Goal: Transaction & Acquisition: Purchase product/service

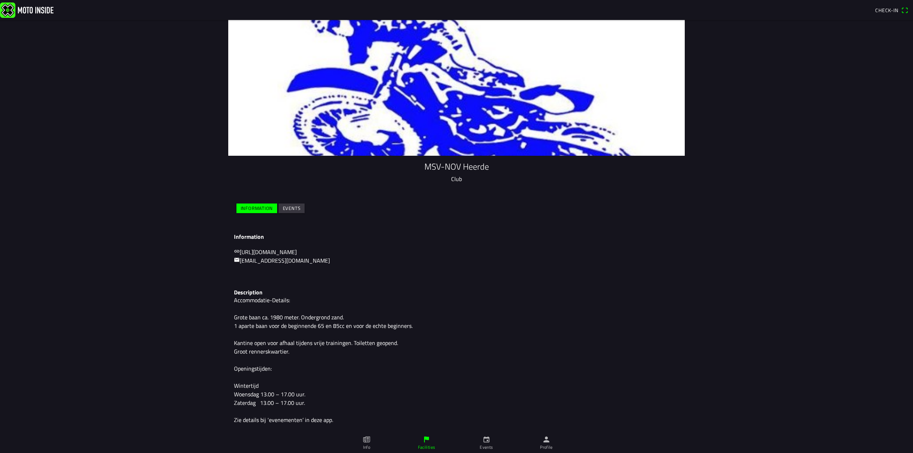
click at [0, 0] on slot "Events" at bounding box center [0, 0] width 0 height 0
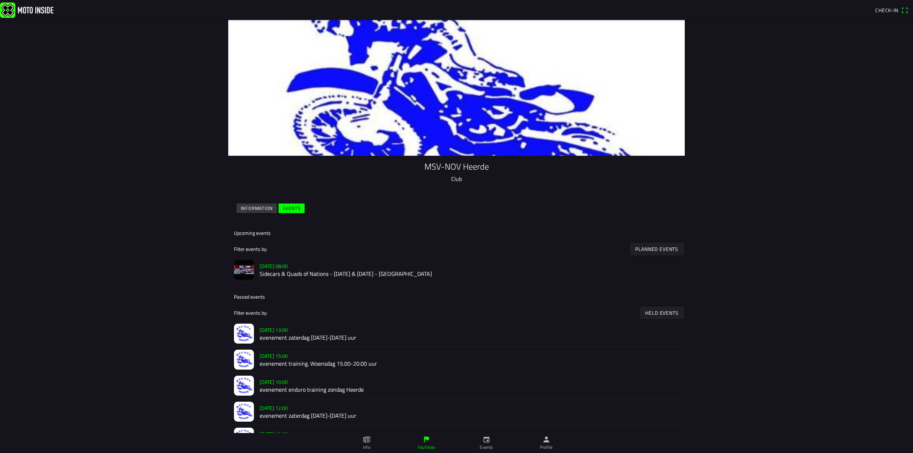
click at [248, 270] on img at bounding box center [244, 270] width 20 height 20
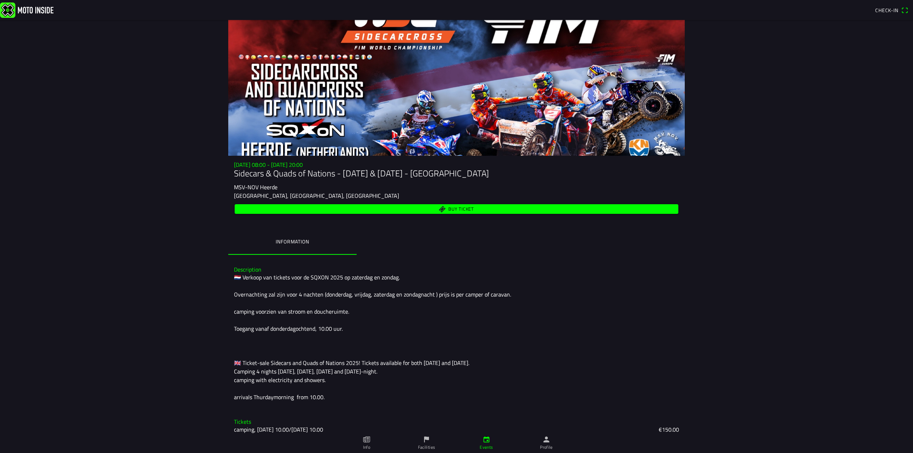
click at [150, 162] on main "[DATE] 08:00 - [DATE] 20:00 Sidecars & Quads of Nations - [DATE] & [DATE] - Hee…" at bounding box center [456, 236] width 913 height 433
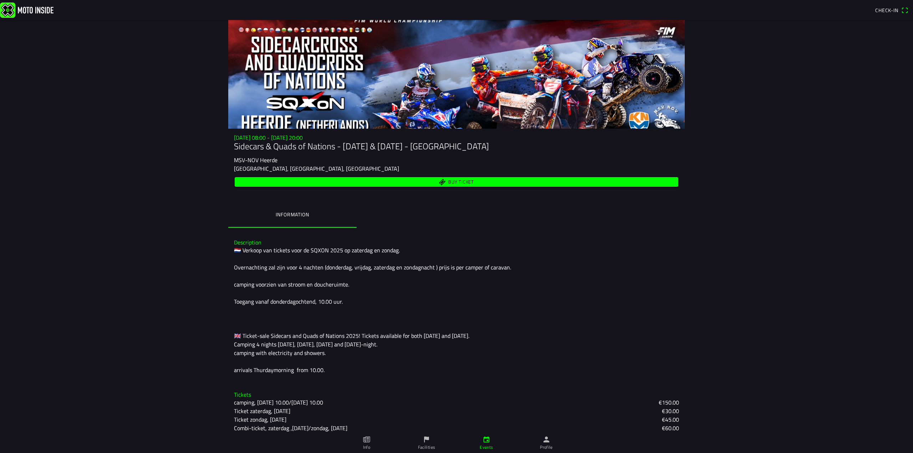
scroll to position [83, 0]
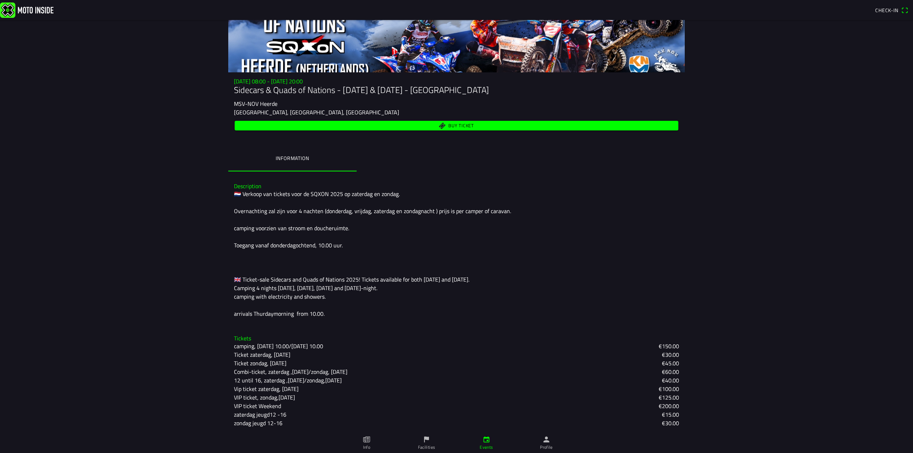
click at [448, 127] on span "Buy ticket" at bounding box center [461, 125] width 26 height 5
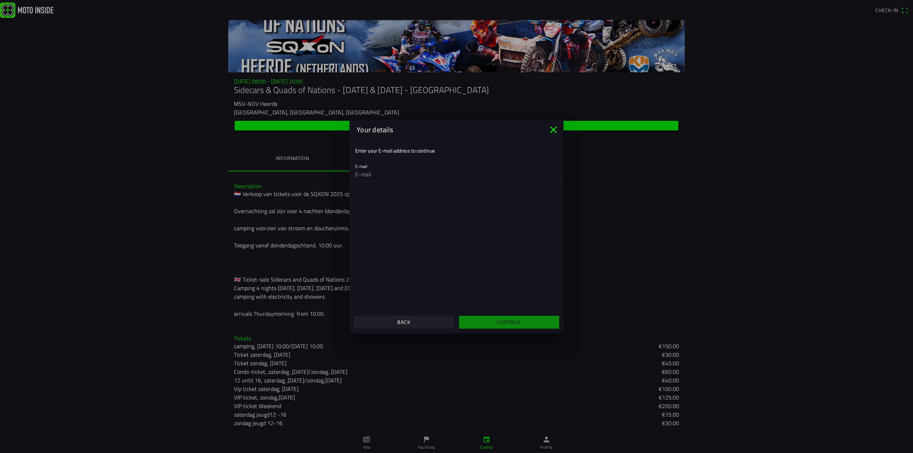
click at [414, 152] on ion-label "Enter your E-mail address to continue" at bounding box center [395, 150] width 80 height 7
click at [377, 174] on input "email" at bounding box center [456, 174] width 203 height 14
type input "[PERSON_NAME][EMAIL_ADDRESS][DOMAIN_NAME]"
click at [0, 0] on slot "Continue" at bounding box center [0, 0] width 0 height 0
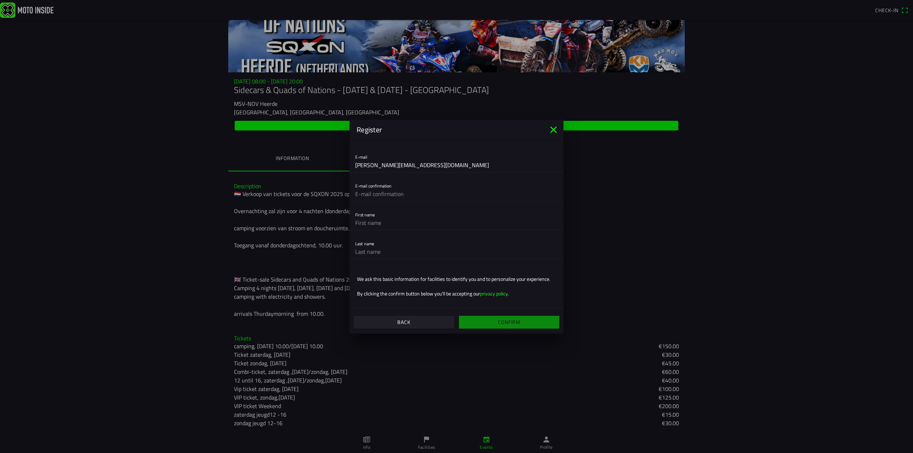
scroll to position [0, 0]
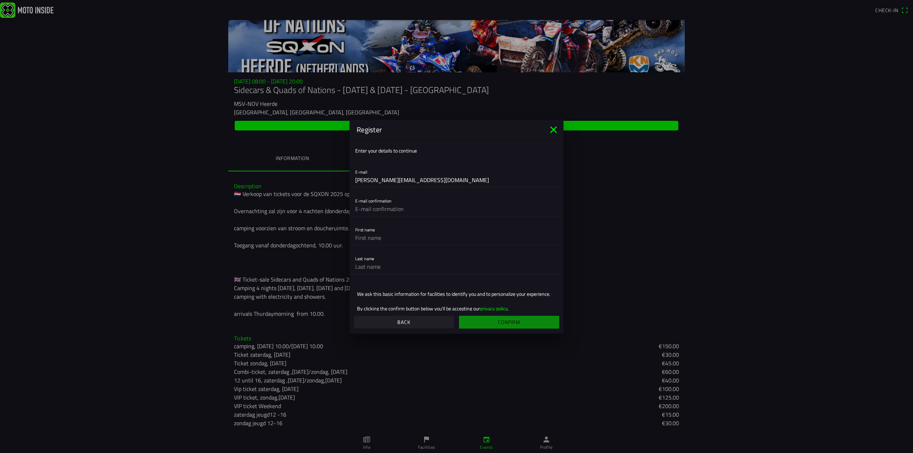
click at [556, 129] on icon "close" at bounding box center [553, 129] width 11 height 11
